Goal: Browse casually: Explore the website without a specific task or goal

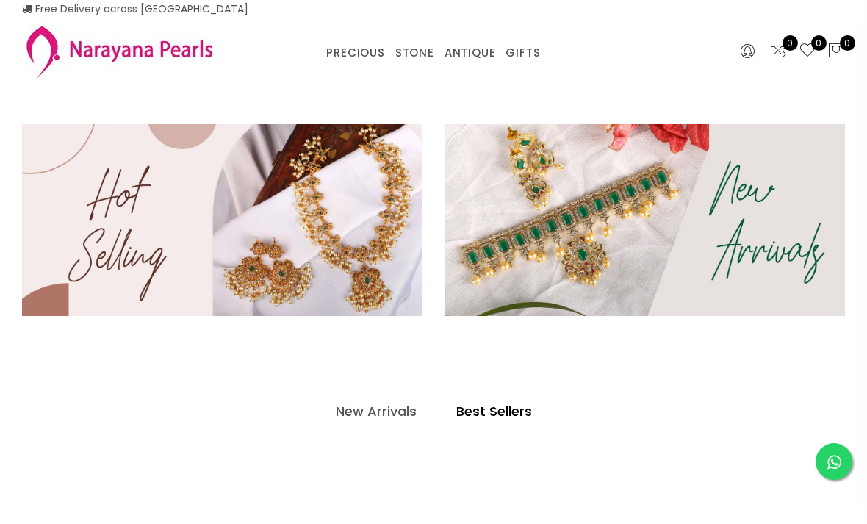
select select "INR"
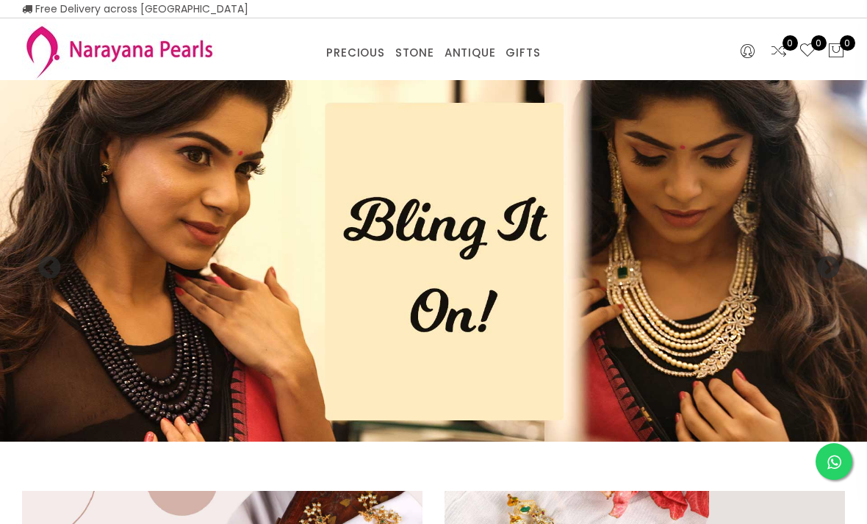
click at [649, 339] on img at bounding box center [433, 260] width 867 height 361
click at [454, 267] on img at bounding box center [433, 260] width 867 height 361
click at [227, 336] on img at bounding box center [433, 260] width 867 height 361
click at [179, 398] on img at bounding box center [433, 260] width 867 height 361
click at [699, 303] on img at bounding box center [433, 260] width 867 height 361
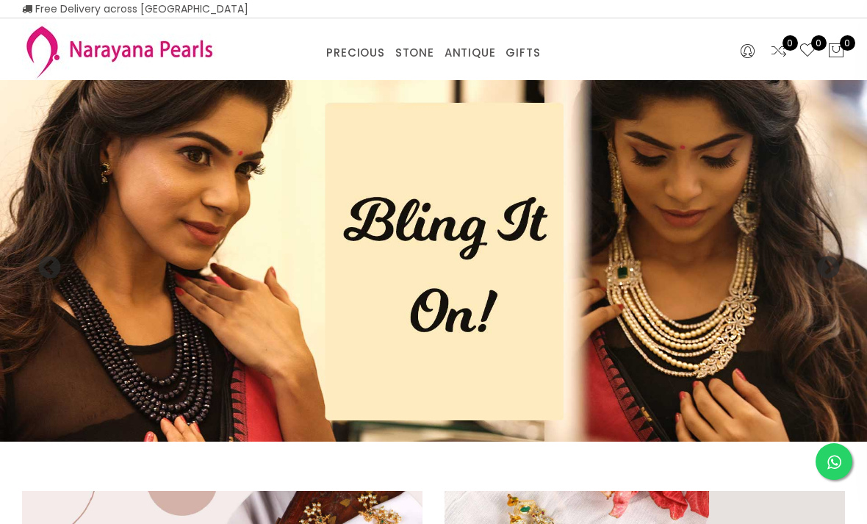
click at [754, 364] on img at bounding box center [433, 260] width 867 height 361
click at [767, 342] on img at bounding box center [433, 260] width 867 height 361
click at [801, 317] on img at bounding box center [433, 260] width 867 height 361
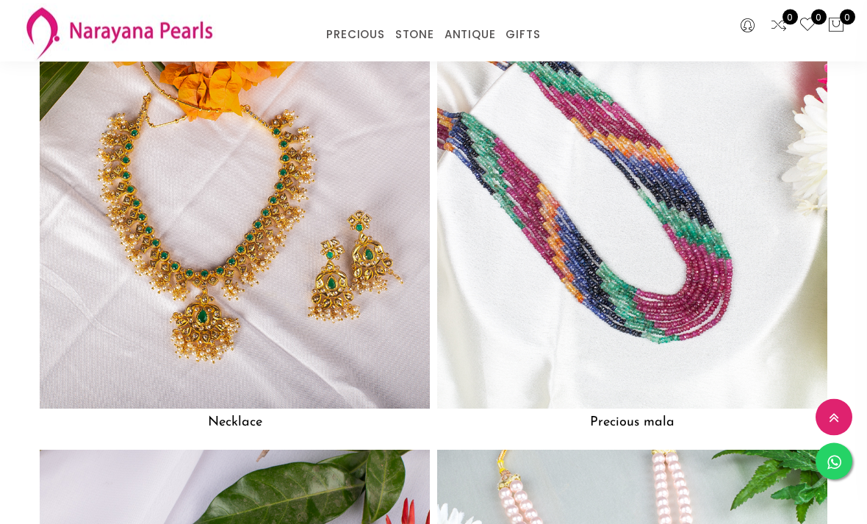
scroll to position [1052, 0]
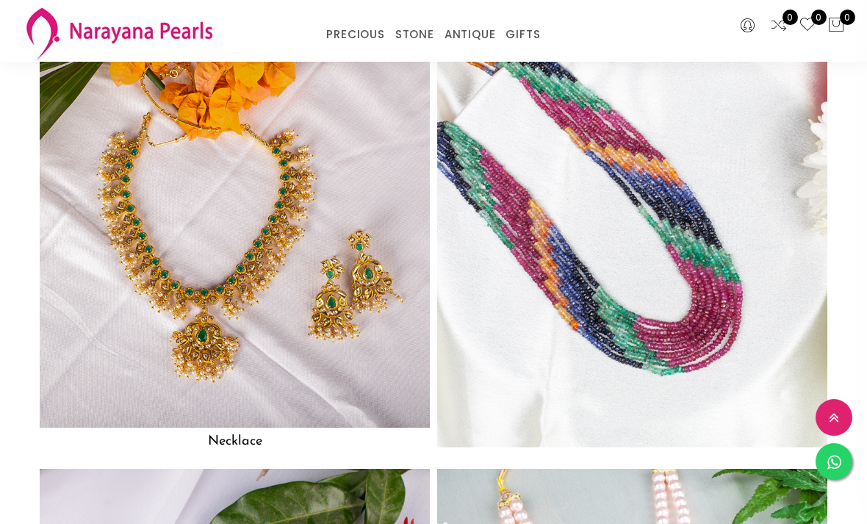
click at [693, 273] on img at bounding box center [631, 232] width 429 height 429
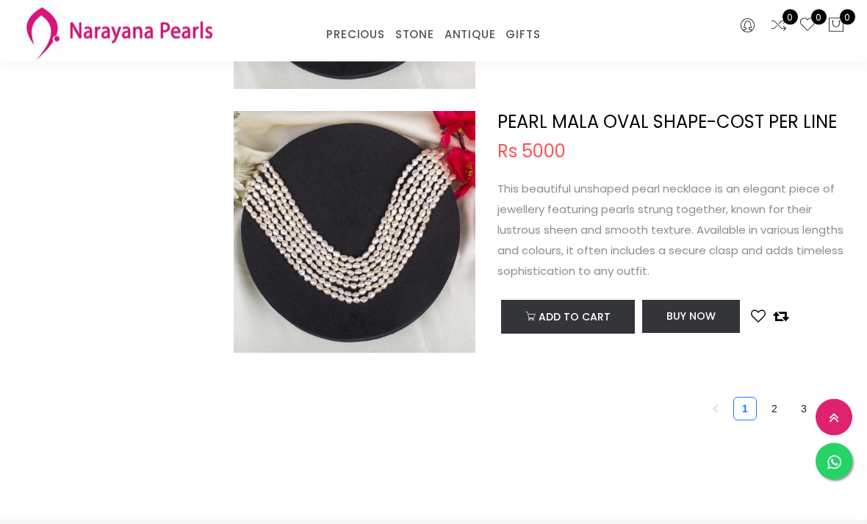
scroll to position [5378, 0]
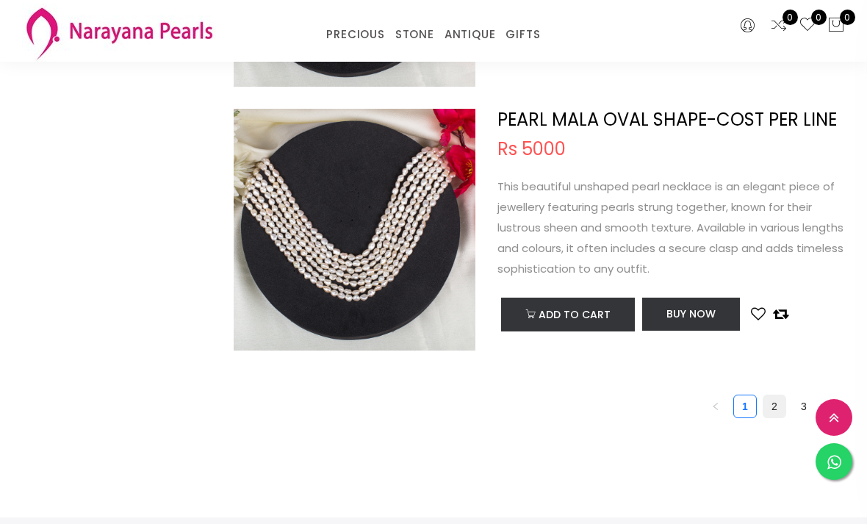
click at [770, 399] on link "2" at bounding box center [774, 406] width 22 height 22
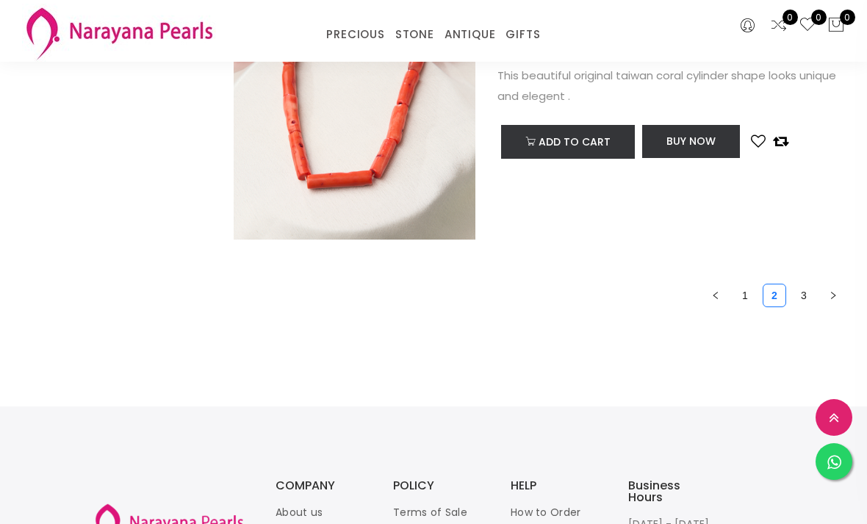
scroll to position [5496, 0]
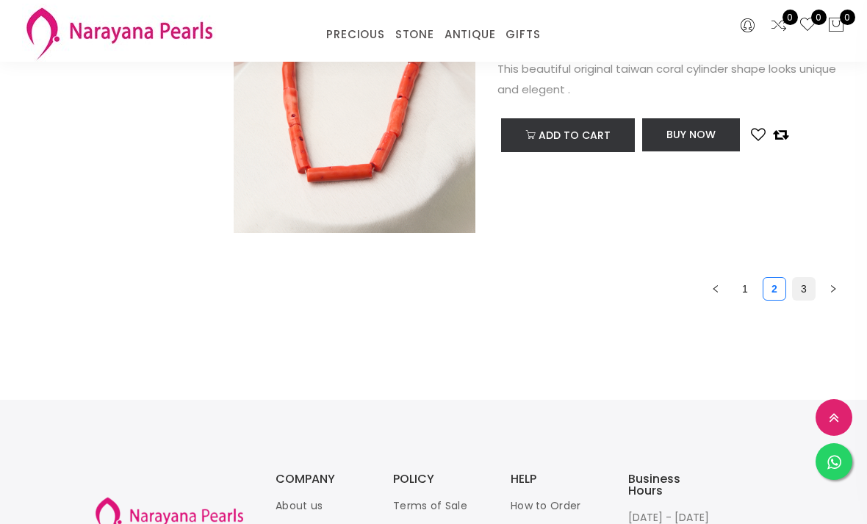
click at [806, 278] on link "3" at bounding box center [803, 289] width 22 height 22
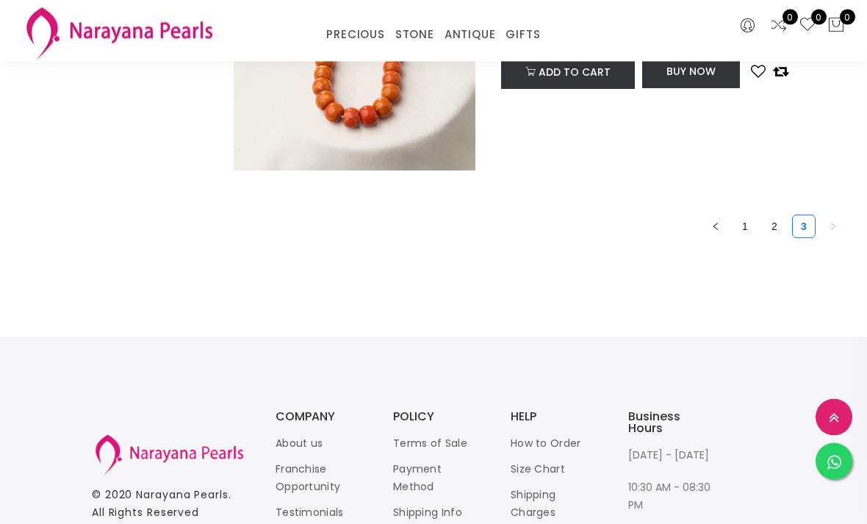
scroll to position [1085, 0]
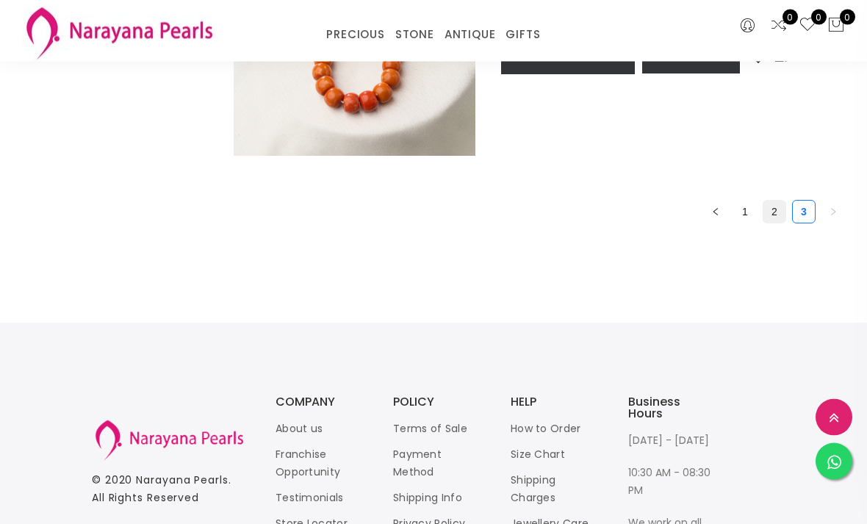
click at [768, 205] on link "2" at bounding box center [774, 212] width 22 height 22
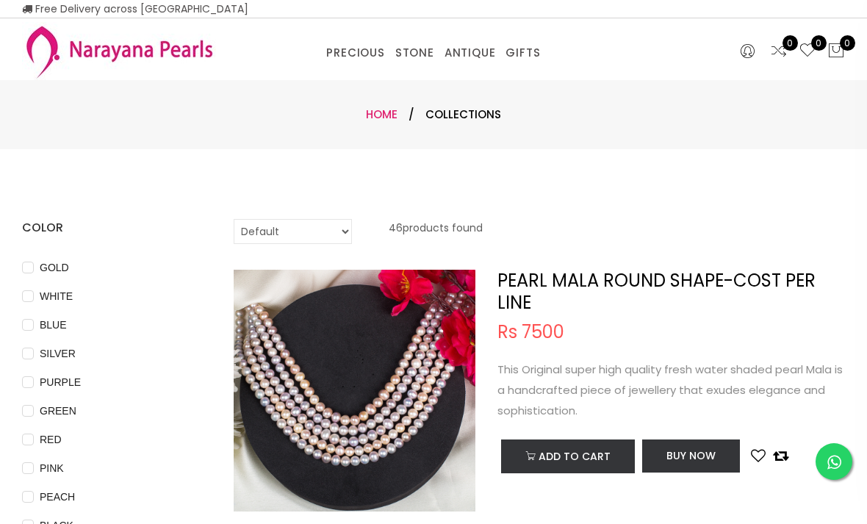
click at [386, 111] on link "Home" at bounding box center [382, 113] width 32 height 15
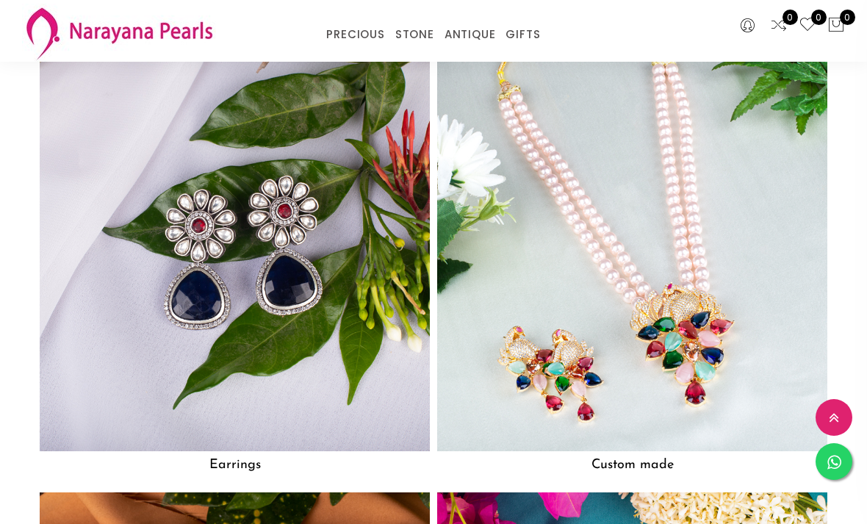
scroll to position [1465, 0]
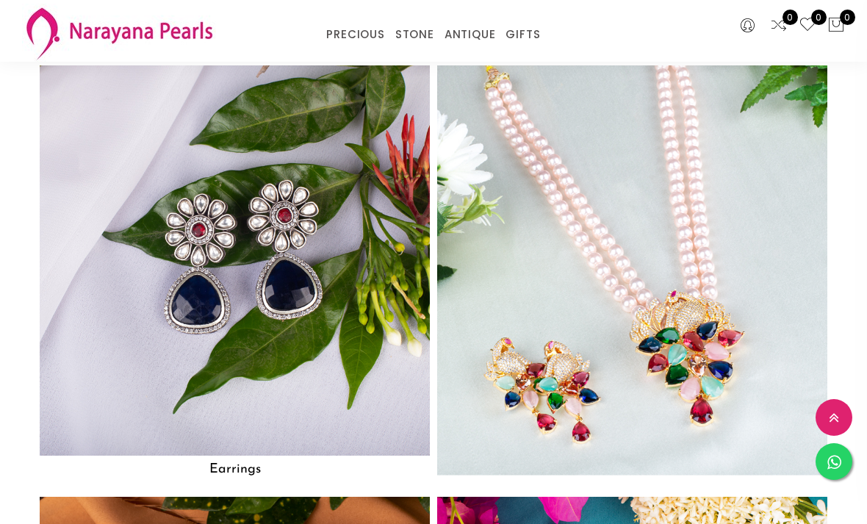
click at [683, 336] on img at bounding box center [631, 260] width 429 height 429
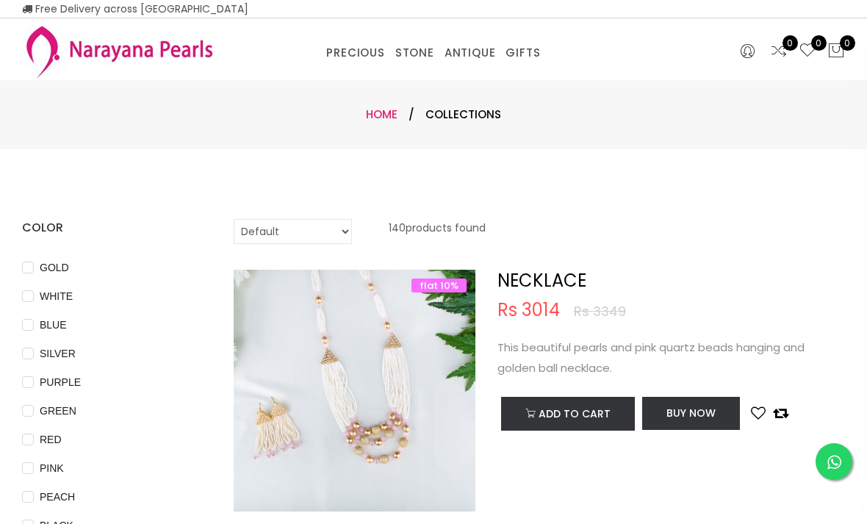
click at [380, 114] on link "Home" at bounding box center [382, 113] width 32 height 15
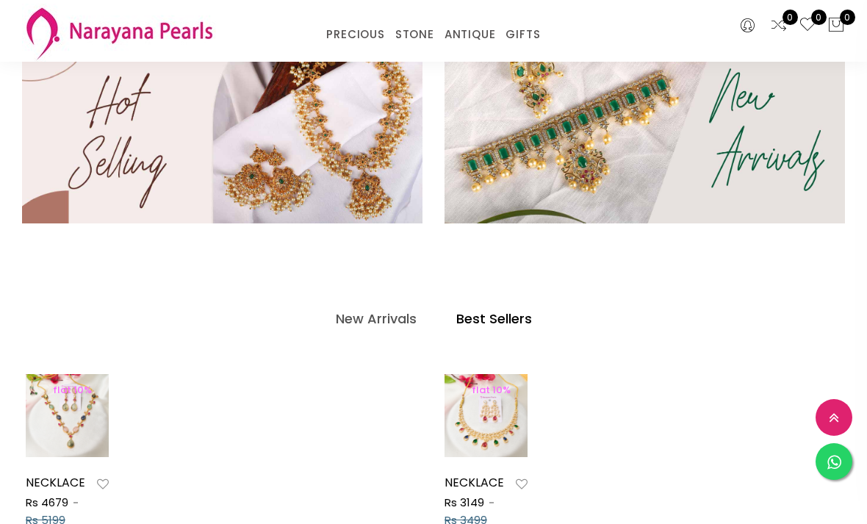
scroll to position [416, 0]
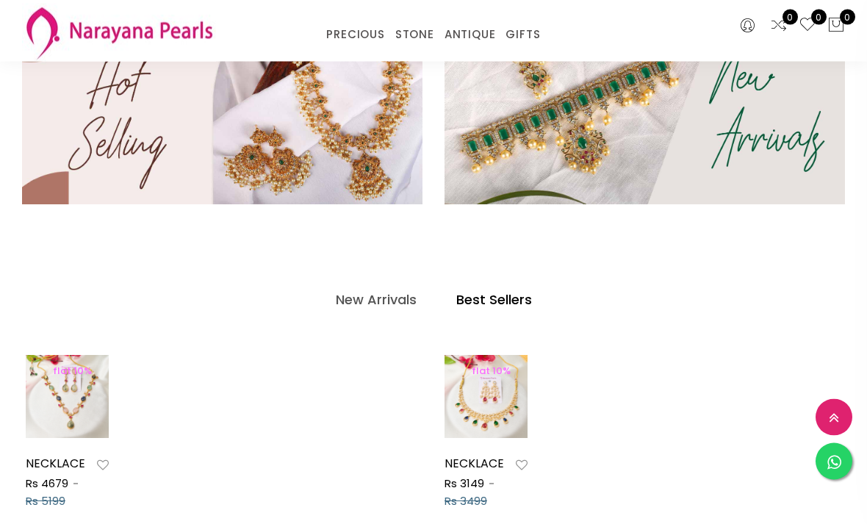
click at [504, 304] on h4 "Best Sellers" at bounding box center [494, 301] width 76 height 18
click at [502, 309] on link "Best Sellers" at bounding box center [493, 300] width 99 height 29
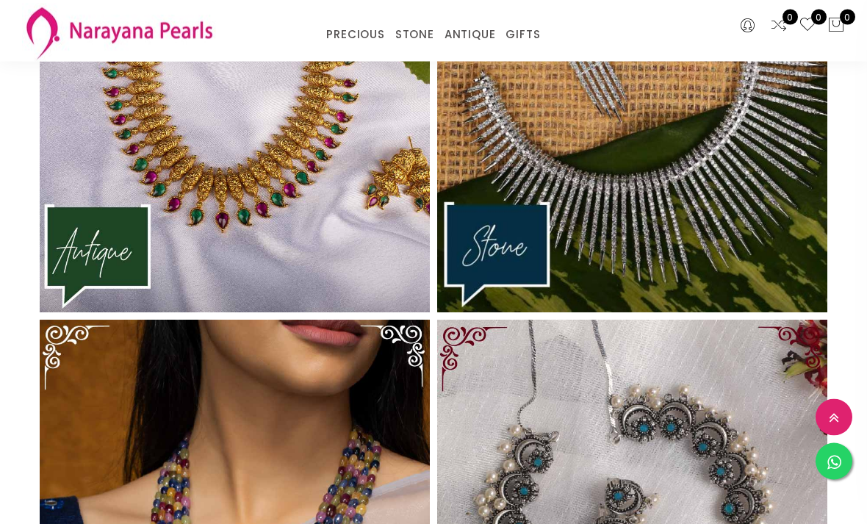
scroll to position [2822, 0]
